Goal: Manage account settings

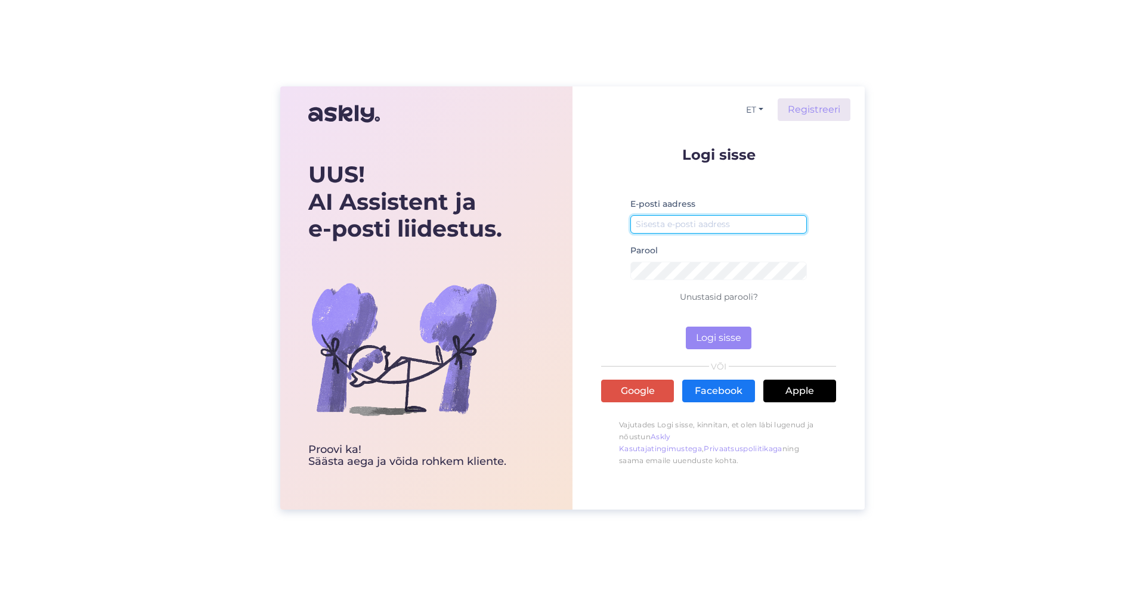
type input "[EMAIL_ADDRESS][DOMAIN_NAME]"
drag, startPoint x: 704, startPoint y: 332, endPoint x: 720, endPoint y: 332, distance: 16.1
click at [704, 332] on button "Logi sisse" at bounding box center [719, 338] width 66 height 23
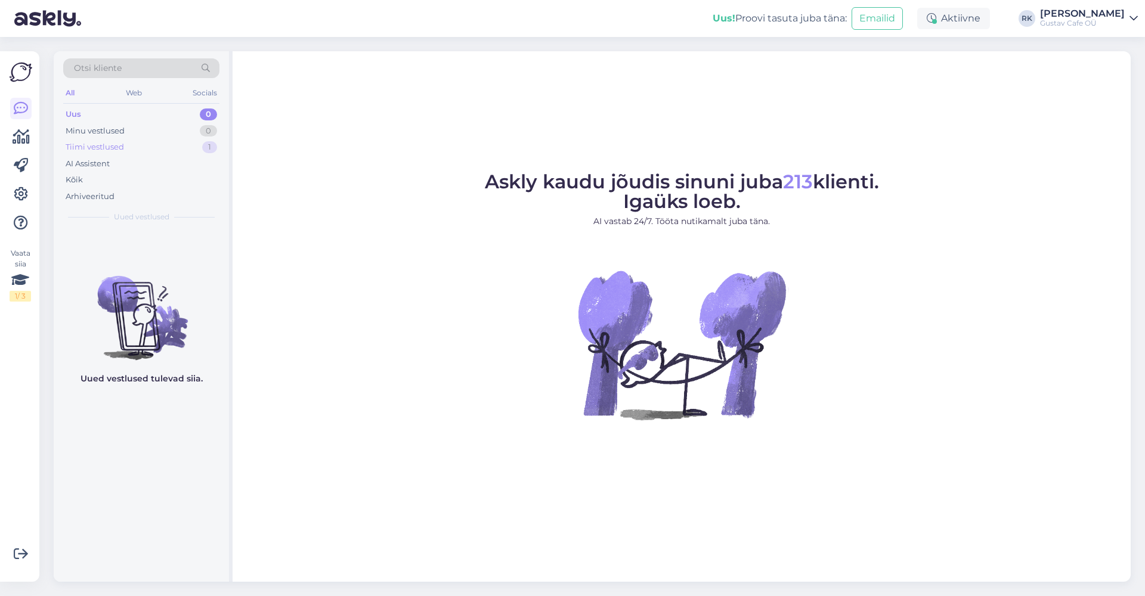
click at [131, 149] on div "Tiimi vestlused 1" at bounding box center [141, 147] width 156 height 17
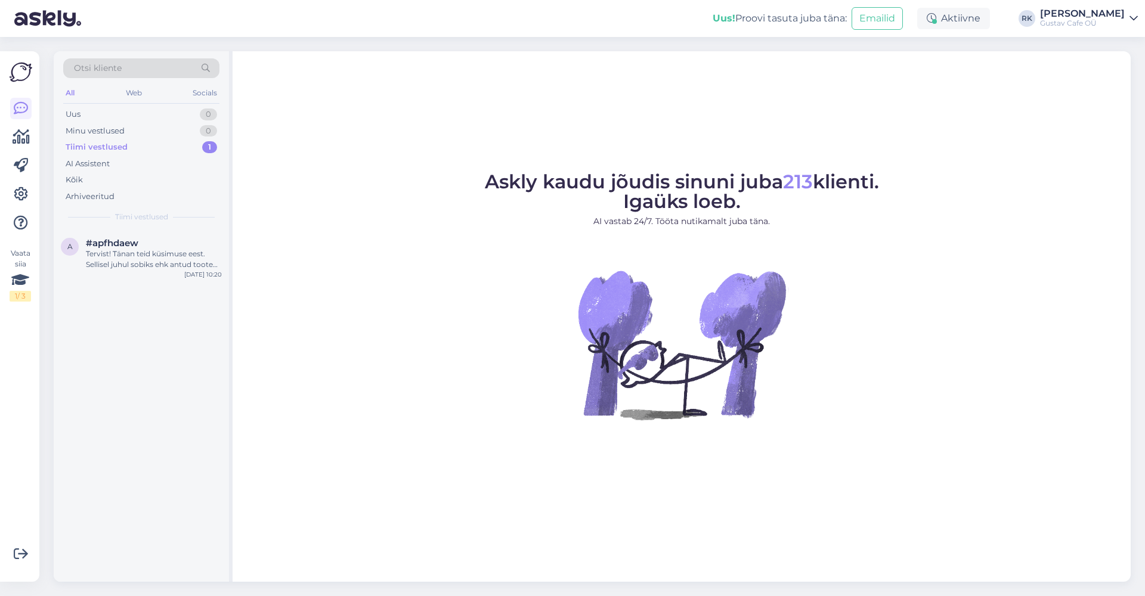
click at [1131, 26] on link "Roosi [PERSON_NAME] Cafe OÜ" at bounding box center [1089, 18] width 98 height 19
click at [25, 200] on icon at bounding box center [21, 194] width 14 height 14
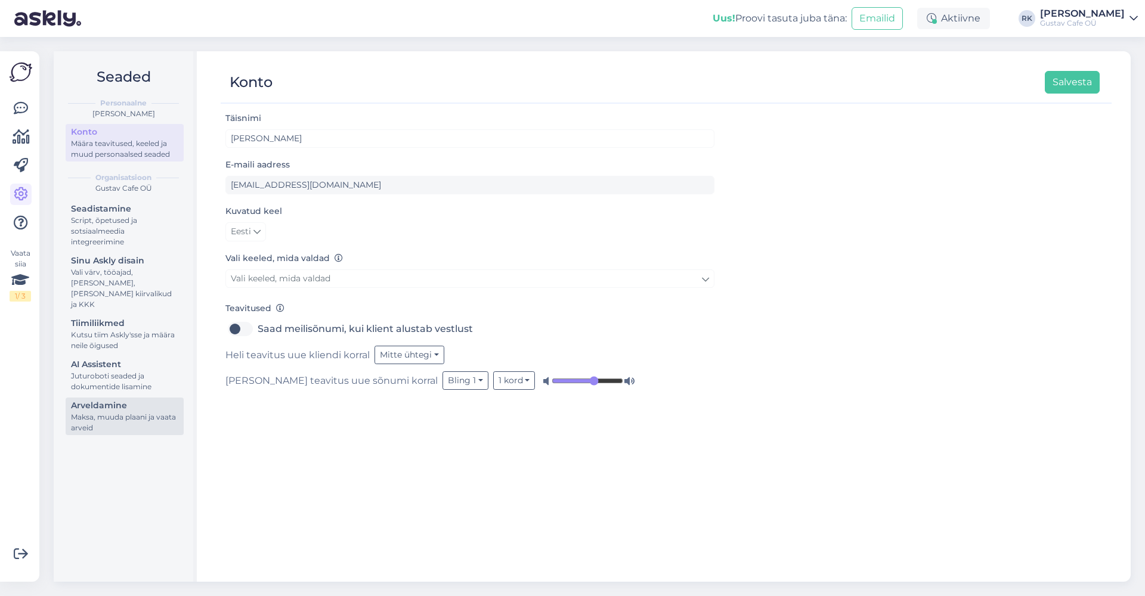
click at [127, 414] on div "Maksa, muuda plaani ja vaata arveid" at bounding box center [124, 422] width 107 height 21
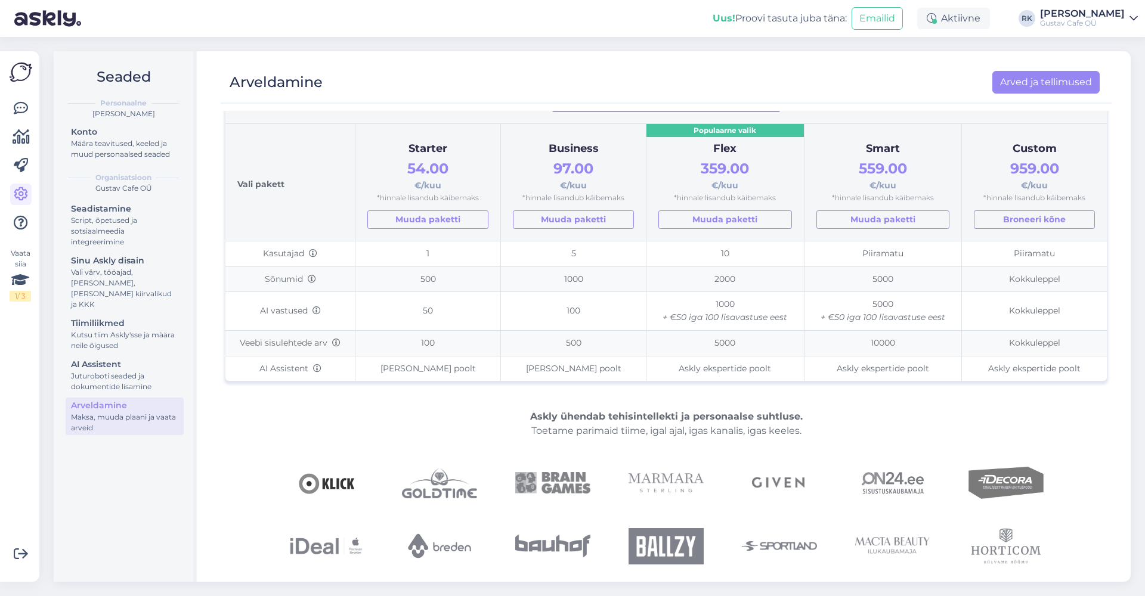
scroll to position [51, 0]
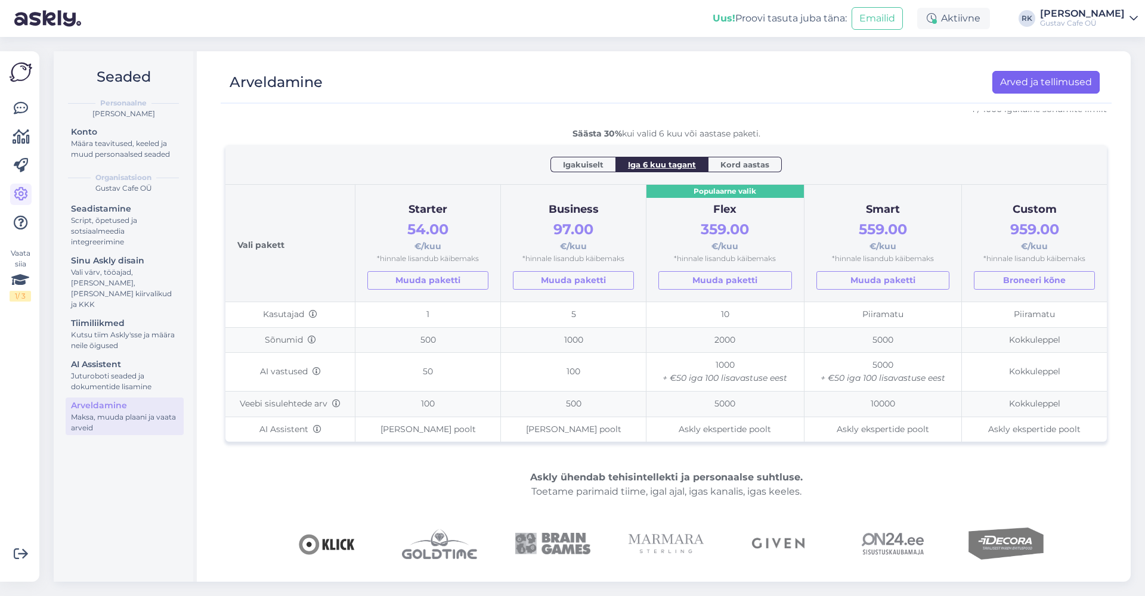
click at [1009, 82] on link "Arved ja tellimused" at bounding box center [1045, 82] width 107 height 23
